Goal: Task Accomplishment & Management: Complete application form

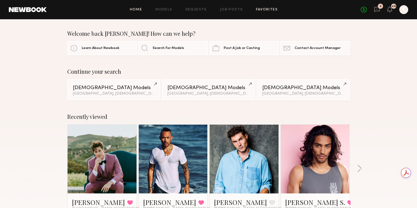
click at [263, 9] on link "Favorites" at bounding box center [267, 10] width 22 height 4
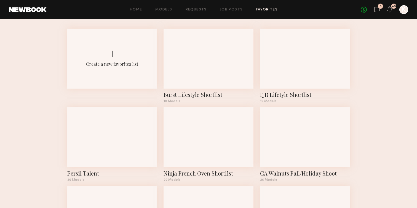
scroll to position [27, 0]
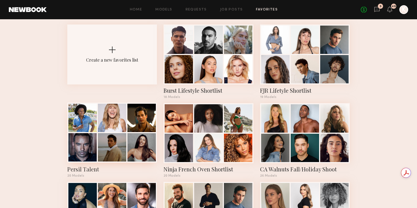
click at [101, 126] on div at bounding box center [112, 118] width 28 height 28
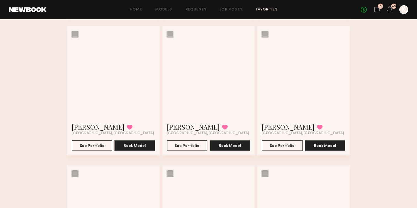
scroll to position [598, 0]
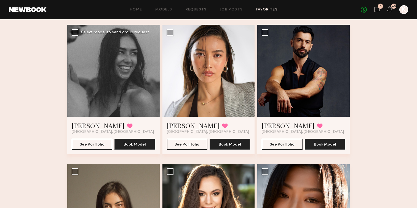
click at [106, 74] on div at bounding box center [113, 71] width 92 height 92
click at [93, 146] on button "See Portfolio" at bounding box center [92, 144] width 41 height 11
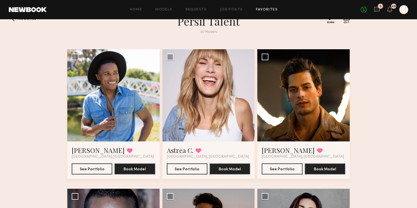
scroll to position [0, 0]
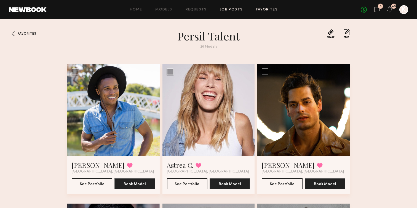
click at [223, 9] on link "Job Posts" at bounding box center [231, 10] width 23 height 4
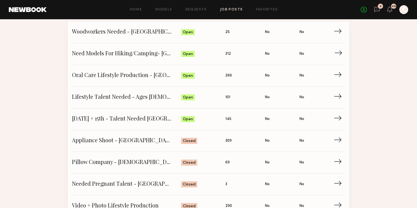
scroll to position [58, 0]
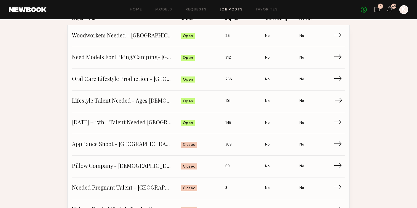
click at [138, 101] on span "Lifestyle Talent Needed - Ages 35-45 (Oct 14/15)" at bounding box center [126, 101] width 109 height 8
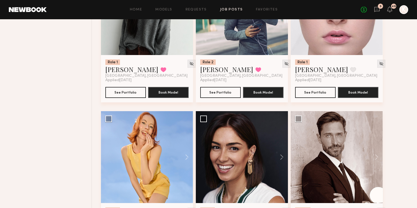
scroll to position [1376, 0]
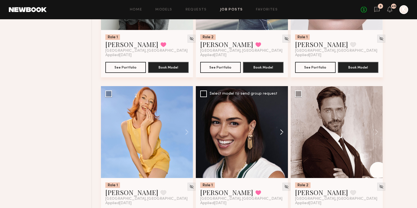
click at [281, 104] on button at bounding box center [279, 132] width 18 height 92
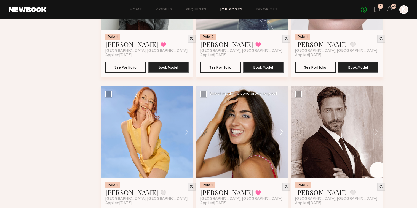
click at [281, 104] on button at bounding box center [279, 132] width 18 height 92
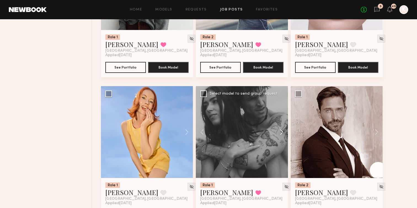
click at [281, 104] on button at bounding box center [279, 132] width 18 height 92
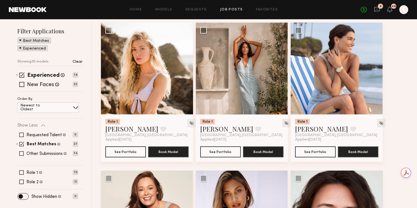
scroll to position [105, 0]
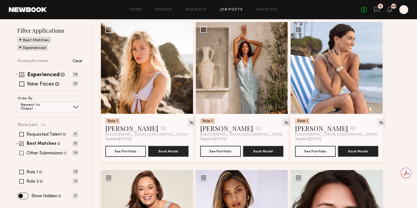
click at [20, 151] on span at bounding box center [21, 153] width 4 height 4
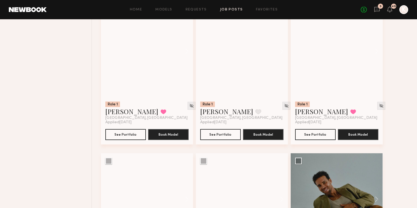
scroll to position [2844, 0]
